Goal: Navigation & Orientation: Find specific page/section

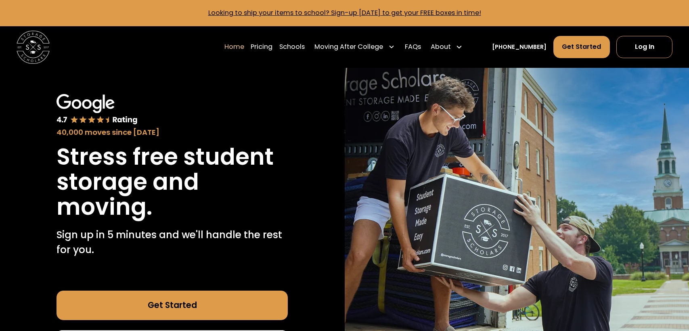
click at [272, 46] on link "Pricing" at bounding box center [261, 46] width 22 height 23
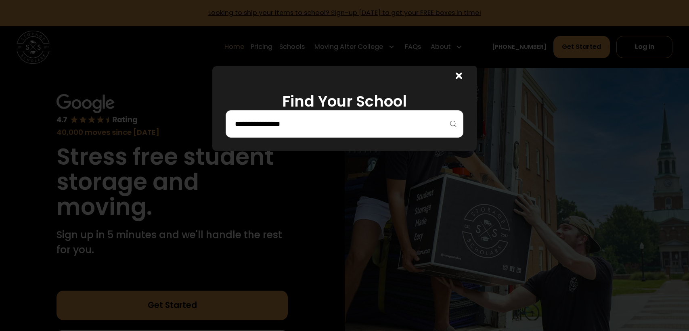
click at [457, 75] on icon at bounding box center [458, 76] width 6 height 10
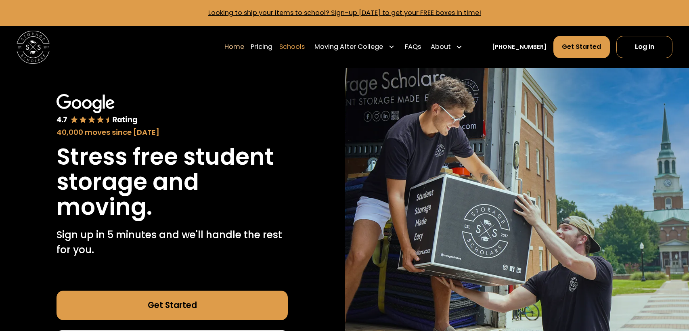
click at [305, 52] on link "Schools" at bounding box center [291, 46] width 25 height 23
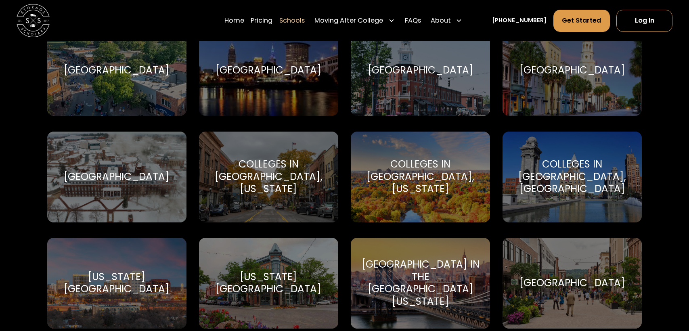
scroll to position [1053, 0]
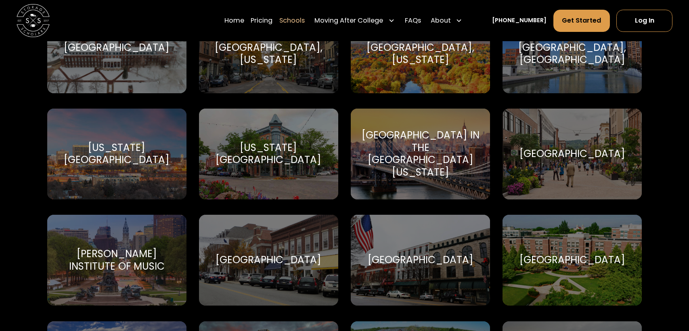
click at [383, 175] on div "[GEOGRAPHIC_DATA] in the City of [US_STATE][GEOGRAPHIC_DATA] in the [GEOGRAPHIC…" at bounding box center [420, 154] width 139 height 91
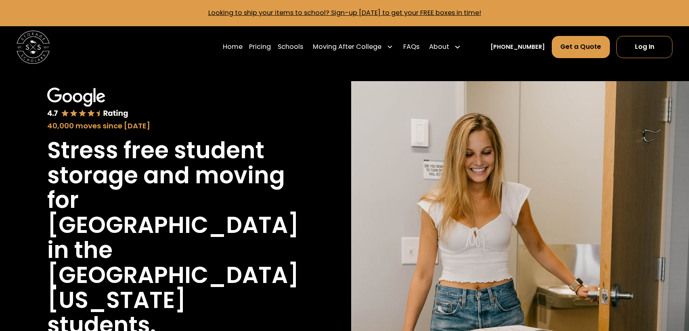
click at [35, 42] on img at bounding box center [33, 47] width 33 height 33
